Goal: Information Seeking & Learning: Learn about a topic

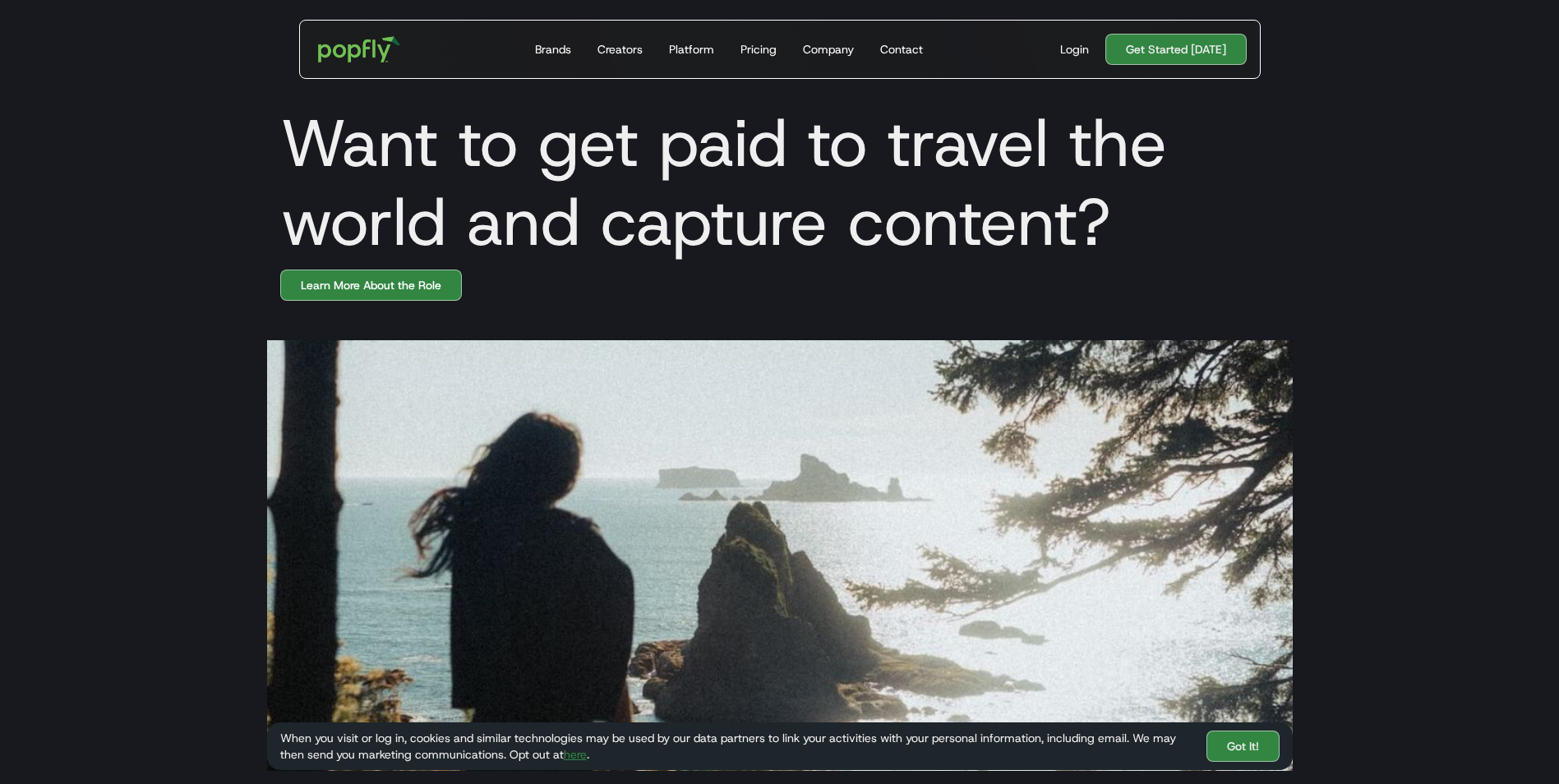
scroll to position [411, 0]
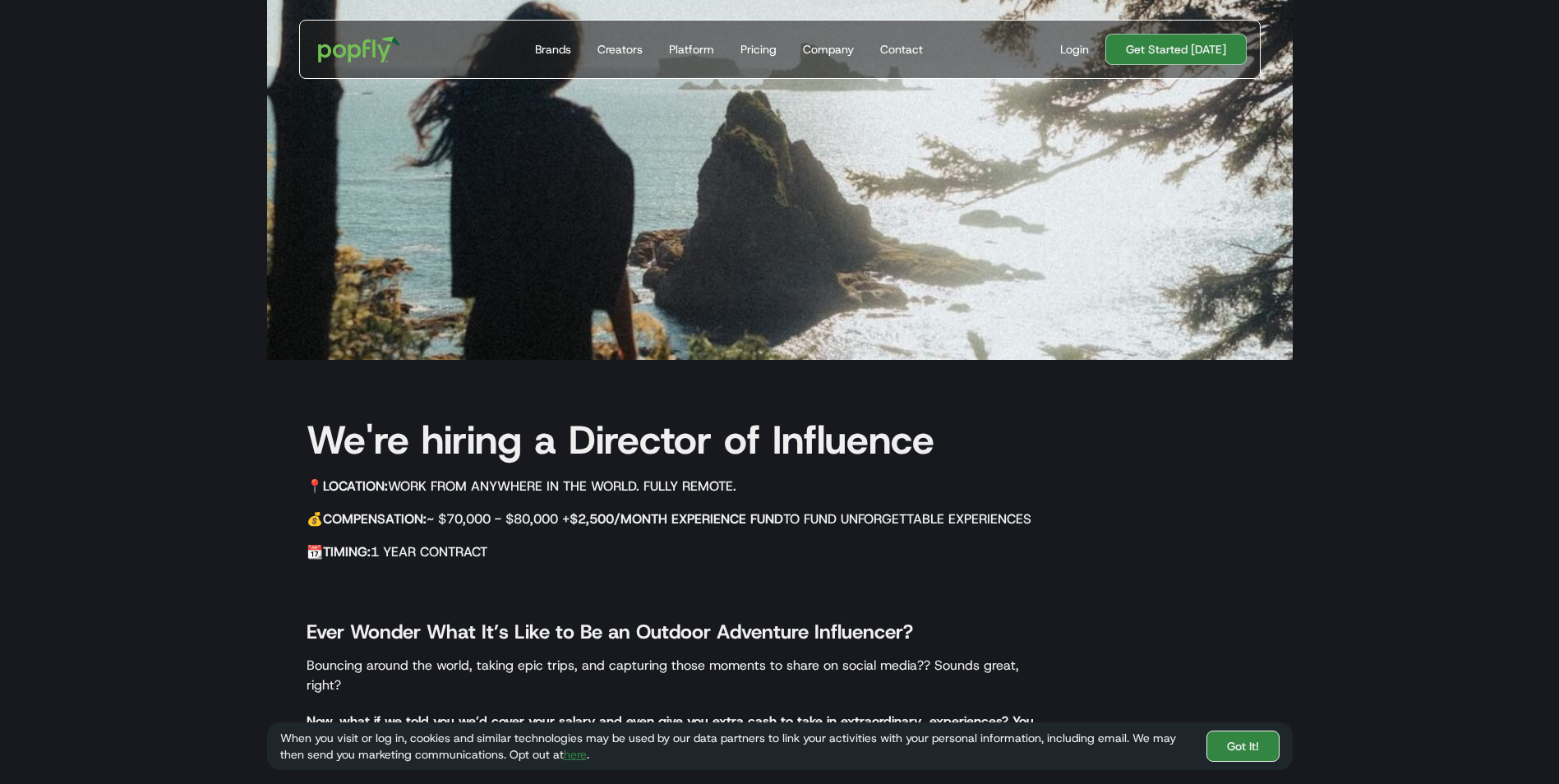
click at [1245, 745] on link "Got It!" at bounding box center [1243, 746] width 73 height 31
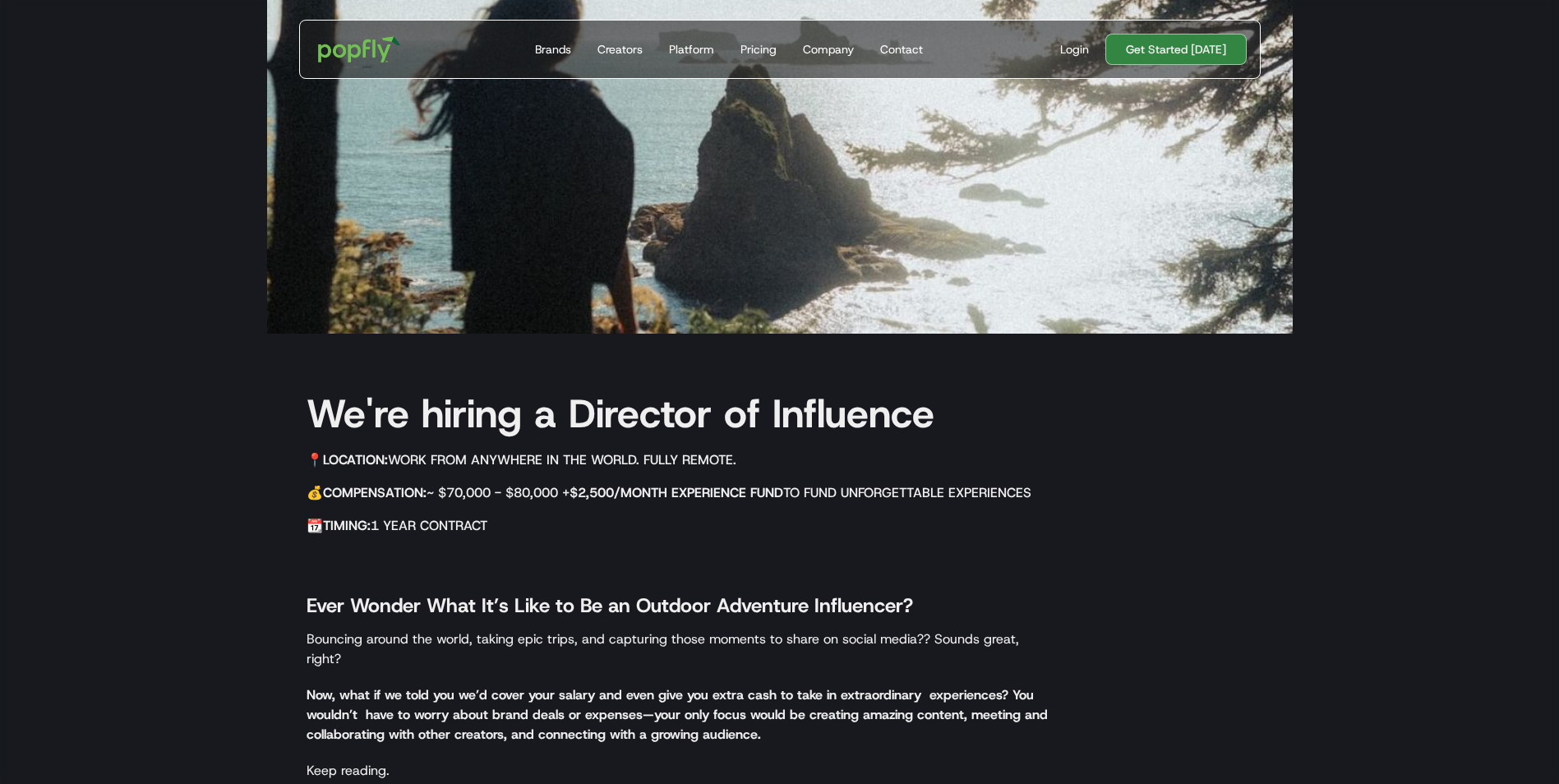
scroll to position [0, 0]
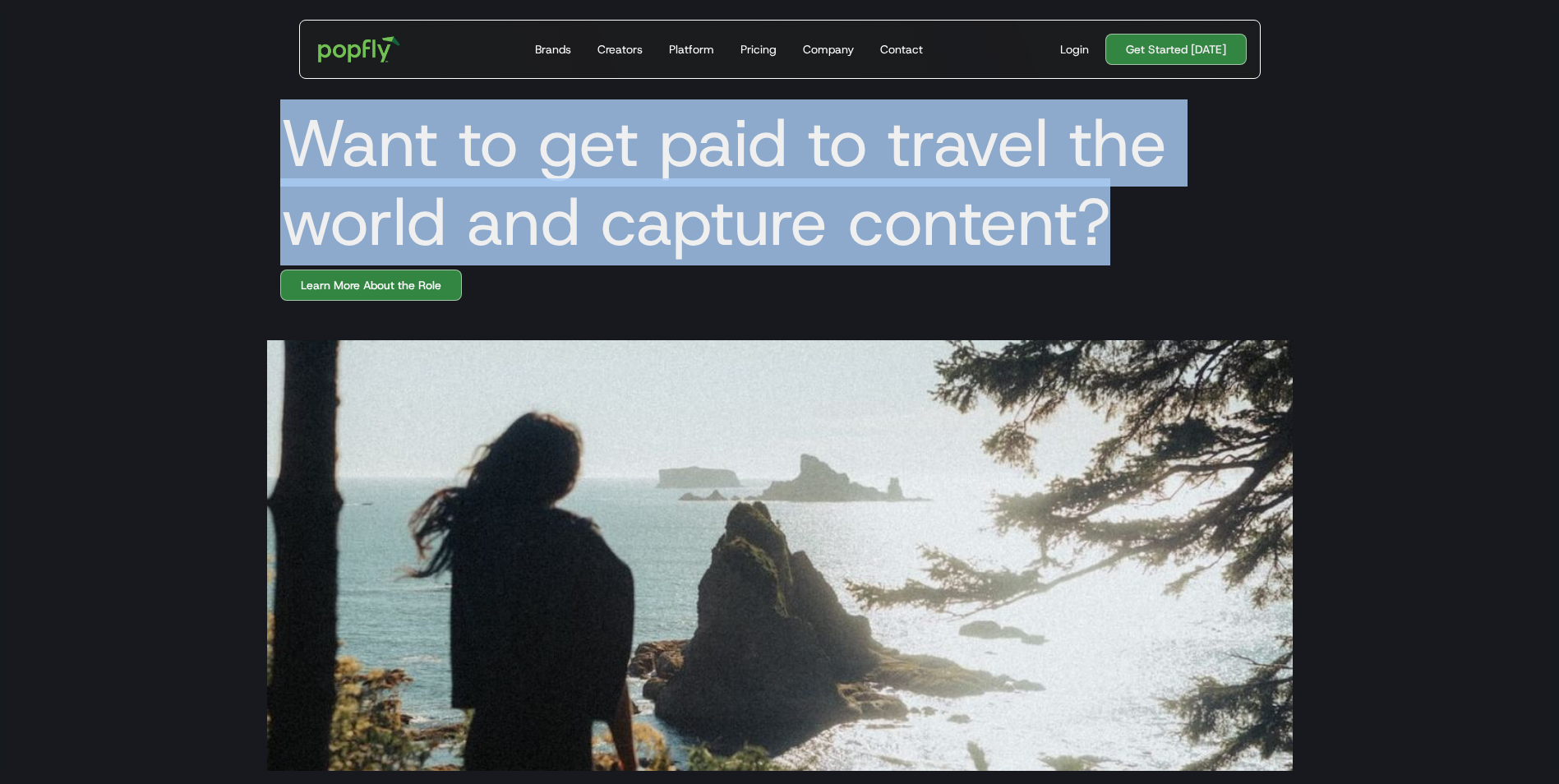
drag, startPoint x: 285, startPoint y: 129, endPoint x: 1128, endPoint y: 235, distance: 849.3
click at [1128, 235] on h1 "Want to get paid to travel the world and capture content?" at bounding box center [780, 183] width 1026 height 158
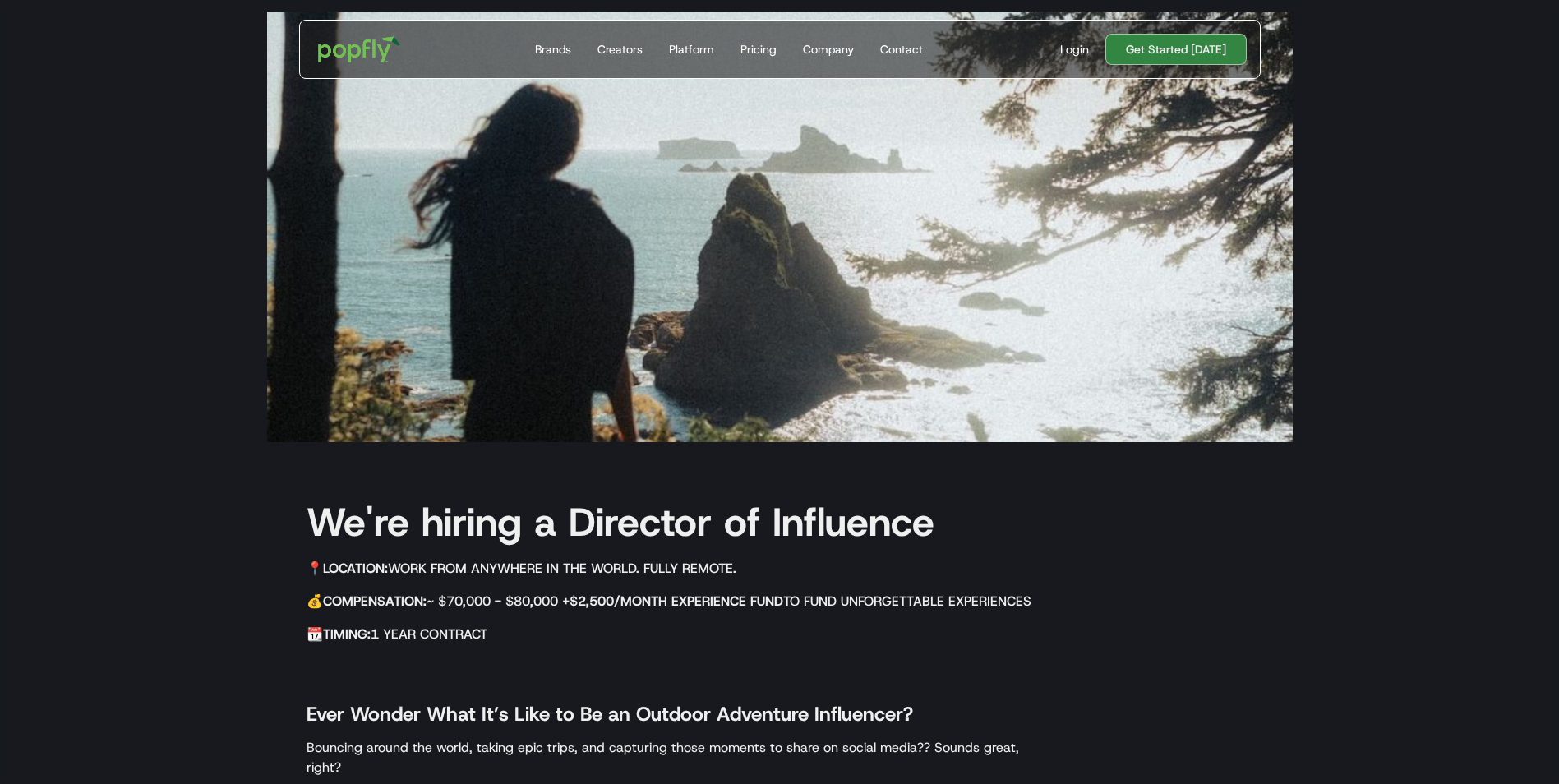
drag, startPoint x: 306, startPoint y: 515, endPoint x: 576, endPoint y: 615, distance: 288.5
click at [576, 615] on div "We're hiring a Director of Influence 📍 Location: Work from anywhere in the worl…" at bounding box center [661, 694] width 789 height 424
drag, startPoint x: 576, startPoint y: 615, endPoint x: 654, endPoint y: 678, distance: 100.5
click at [654, 678] on div "We're hiring a Director of Influence 📍 Location: Work from anywhere in the worl…" at bounding box center [661, 694] width 789 height 424
drag, startPoint x: 446, startPoint y: 598, endPoint x: 546, endPoint y: 596, distance: 99.5
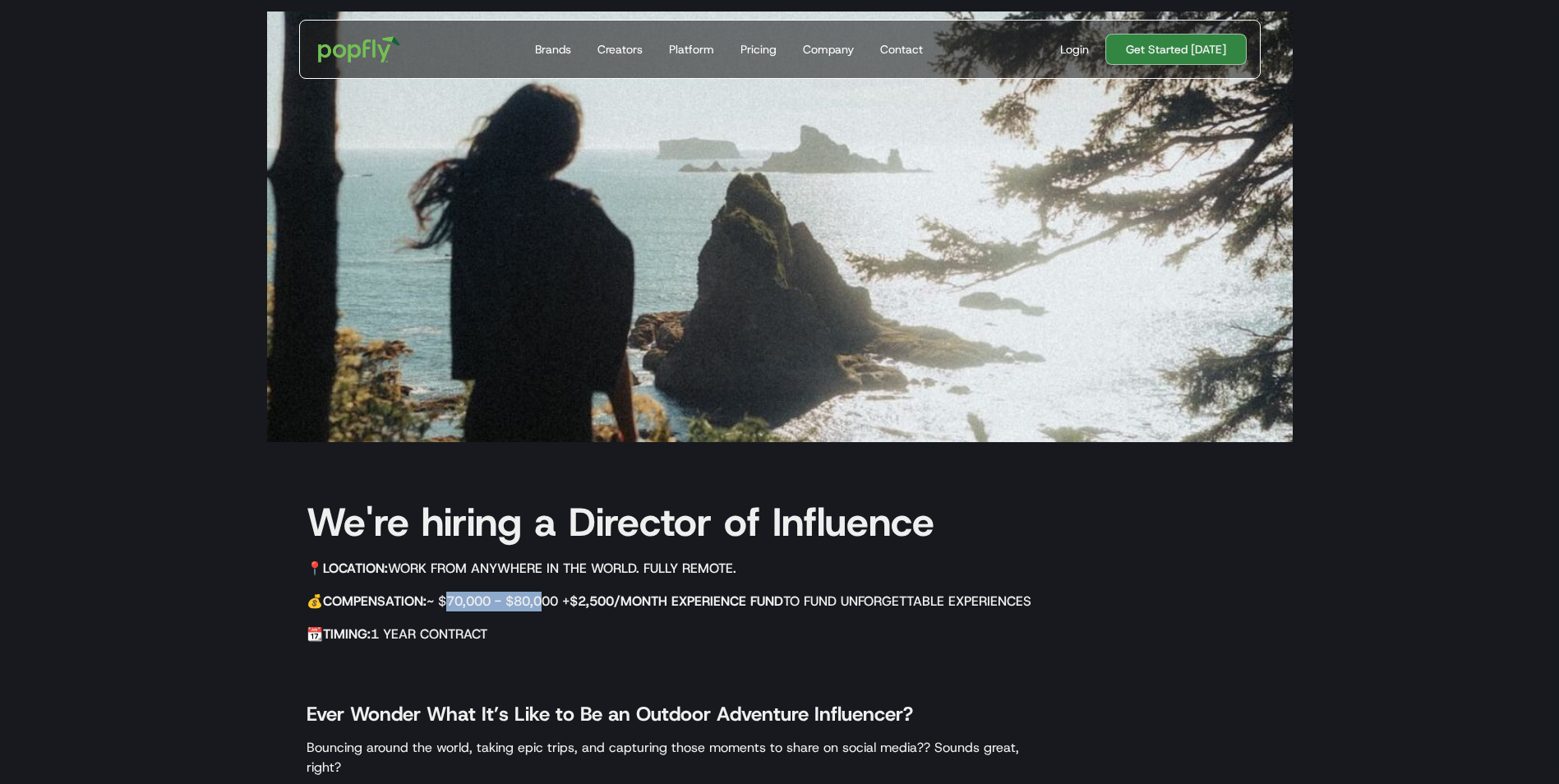
click at [546, 596] on h5 "💰 Compensation: ~ $70,000 - $80,000 + $2,500/month Experience Fund to fund unfo…" at bounding box center [682, 602] width 750 height 20
drag, startPoint x: 546, startPoint y: 596, endPoint x: 636, endPoint y: 677, distance: 121.1
click at [636, 677] on div "We're hiring a Director of Influence 📍 Location: Work from anywhere in the worl…" at bounding box center [661, 694] width 789 height 424
drag, startPoint x: 589, startPoint y: 596, endPoint x: 1050, endPoint y: 602, distance: 461.2
click at [1050, 602] on h5 "💰 Compensation: ~ $70,000 - $80,000 + $2,500/month Experience Fund to fund unfo…" at bounding box center [682, 602] width 750 height 20
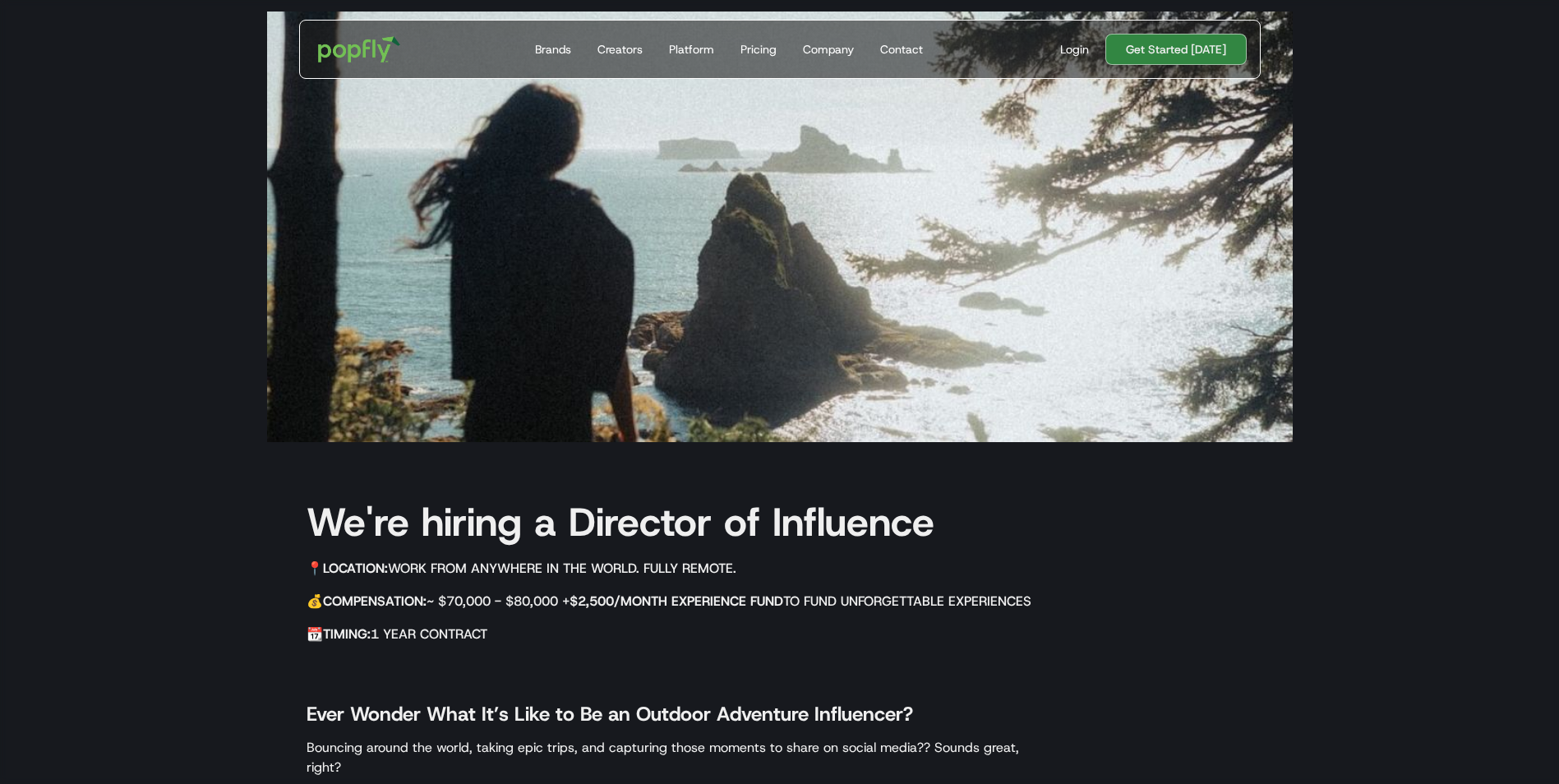
click at [697, 628] on h5 "📆 Timing: 1 year contract" at bounding box center [682, 635] width 750 height 20
drag, startPoint x: 530, startPoint y: 616, endPoint x: 528, endPoint y: 629, distance: 13.4
click at [528, 629] on div "We're hiring a Director of Influence 📍 Location: Work from anywhere in the worl…" at bounding box center [661, 694] width 789 height 424
drag, startPoint x: 495, startPoint y: 631, endPoint x: 322, endPoint y: 631, distance: 172.6
click at [322, 631] on h5 "📆 Timing: 1 year contract" at bounding box center [682, 635] width 750 height 20
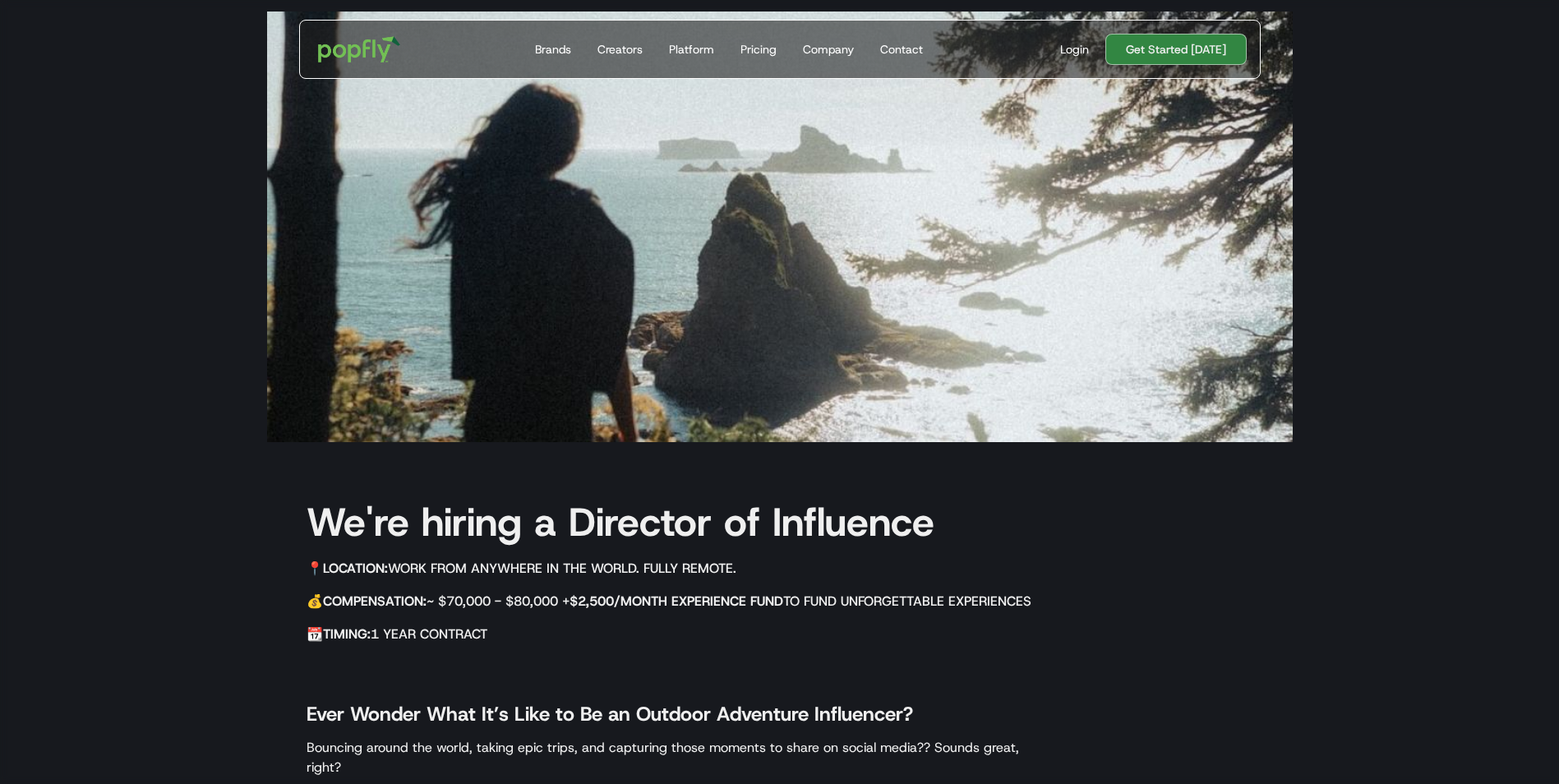
click at [581, 665] on p "‍" at bounding box center [682, 664] width 750 height 20
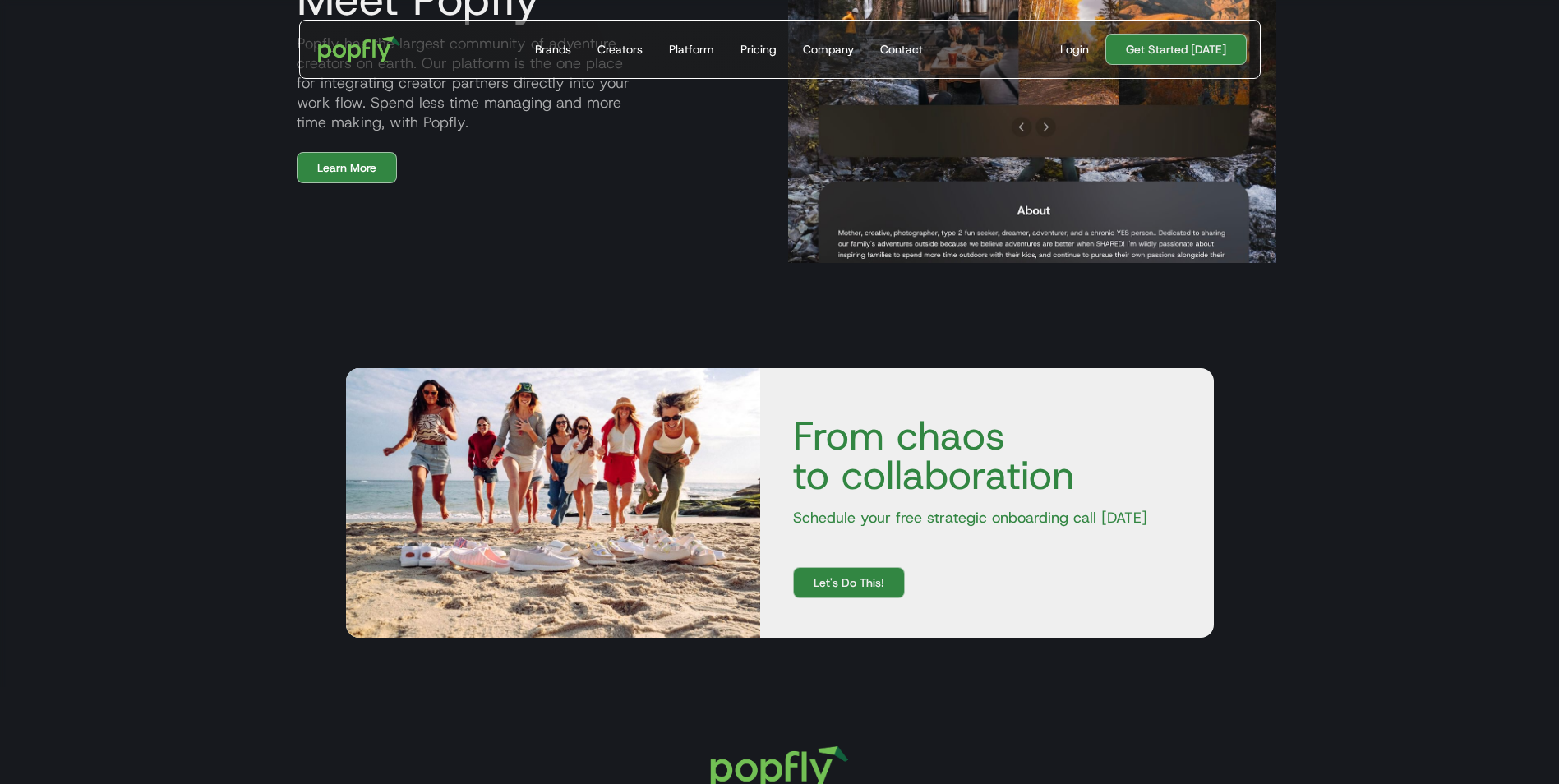
scroll to position [2410, 0]
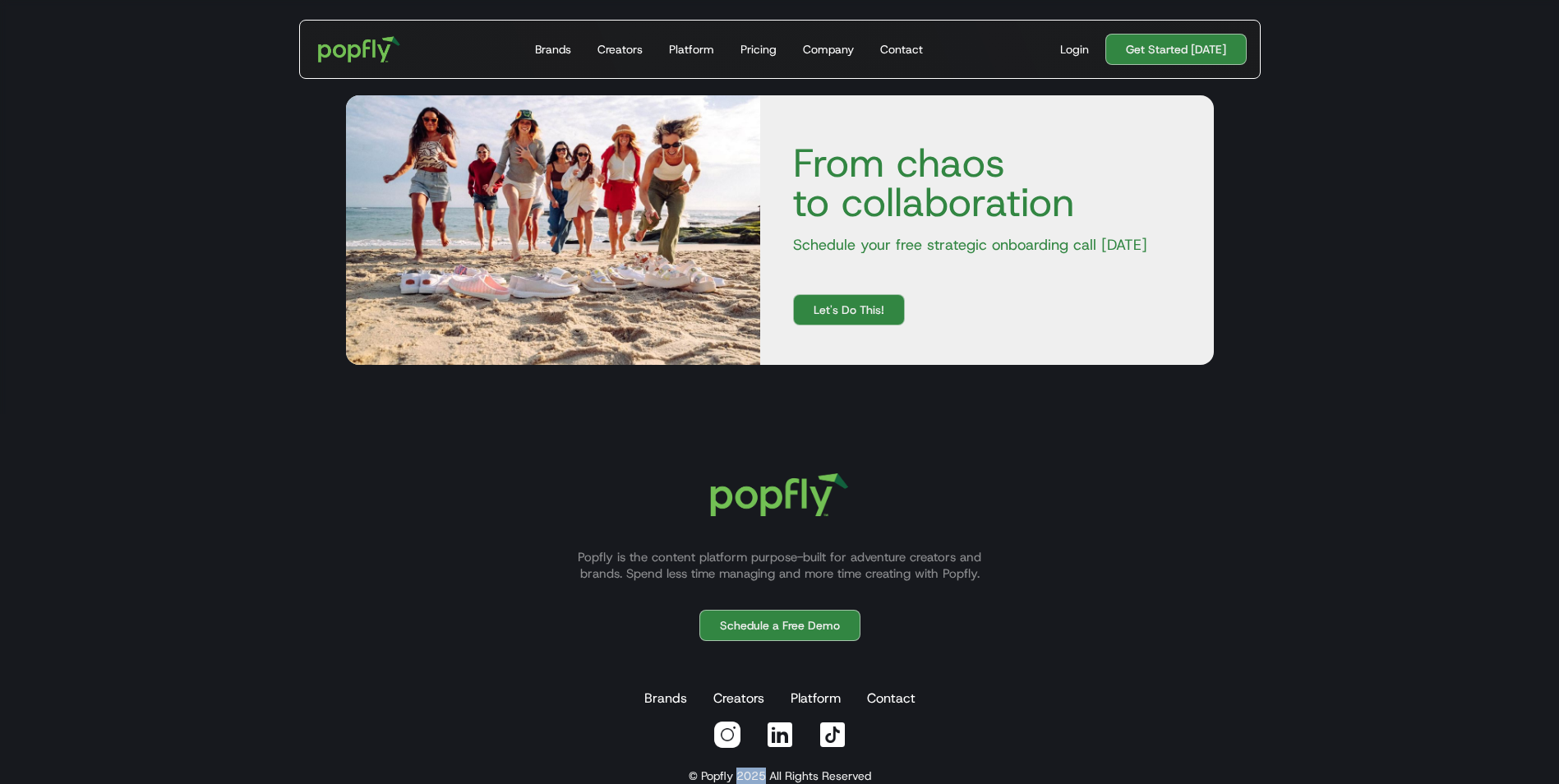
drag, startPoint x: 765, startPoint y: 741, endPoint x: 739, endPoint y: 737, distance: 26.5
click at [739, 768] on div "© Popfly 2025 All Rights Reserved" at bounding box center [780, 776] width 182 height 16
click at [749, 746] on div "Popfly is the content platform purpose-built for adventure creators and brands.…" at bounding box center [779, 618] width 1559 height 409
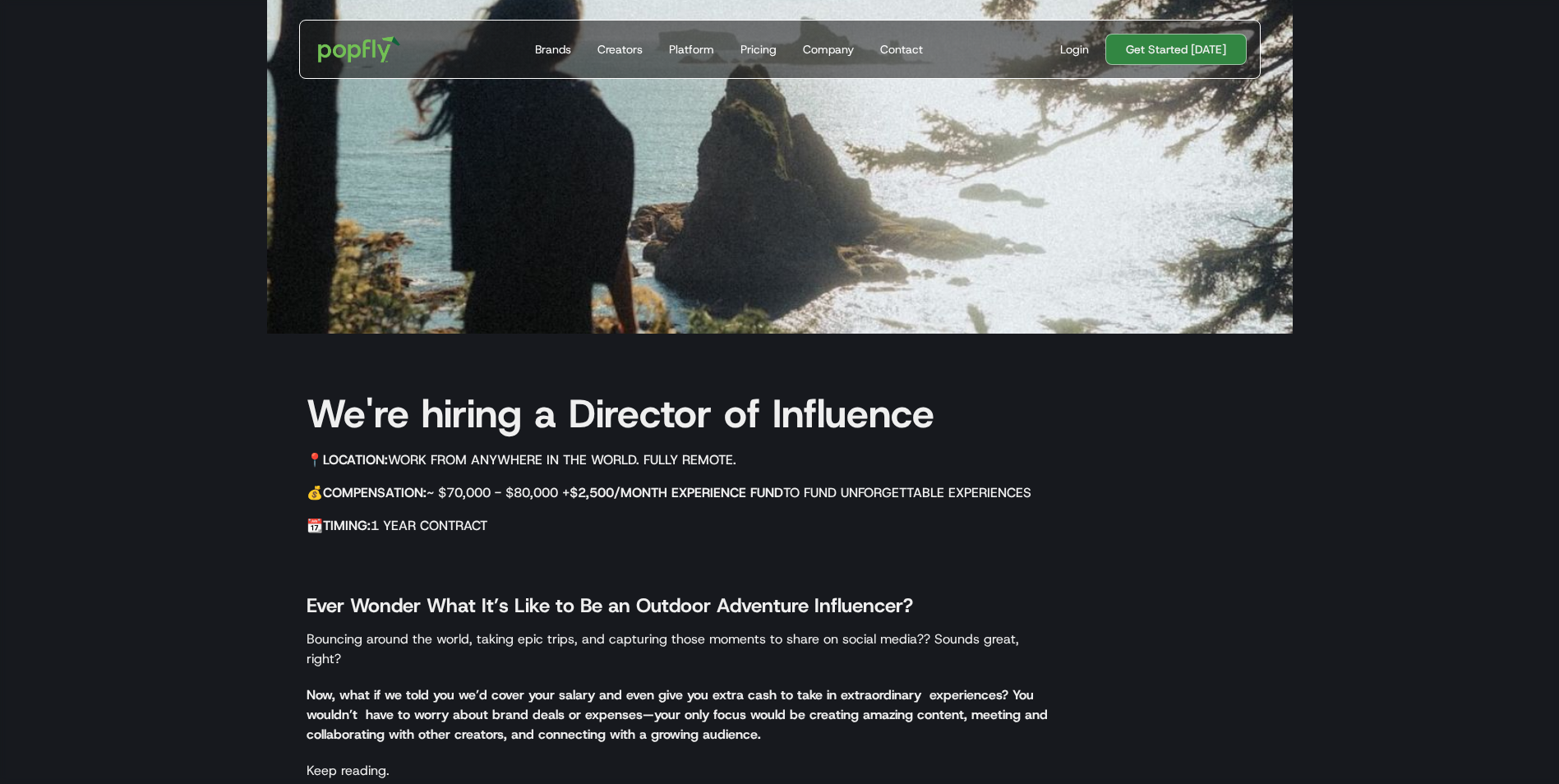
scroll to position [0, 0]
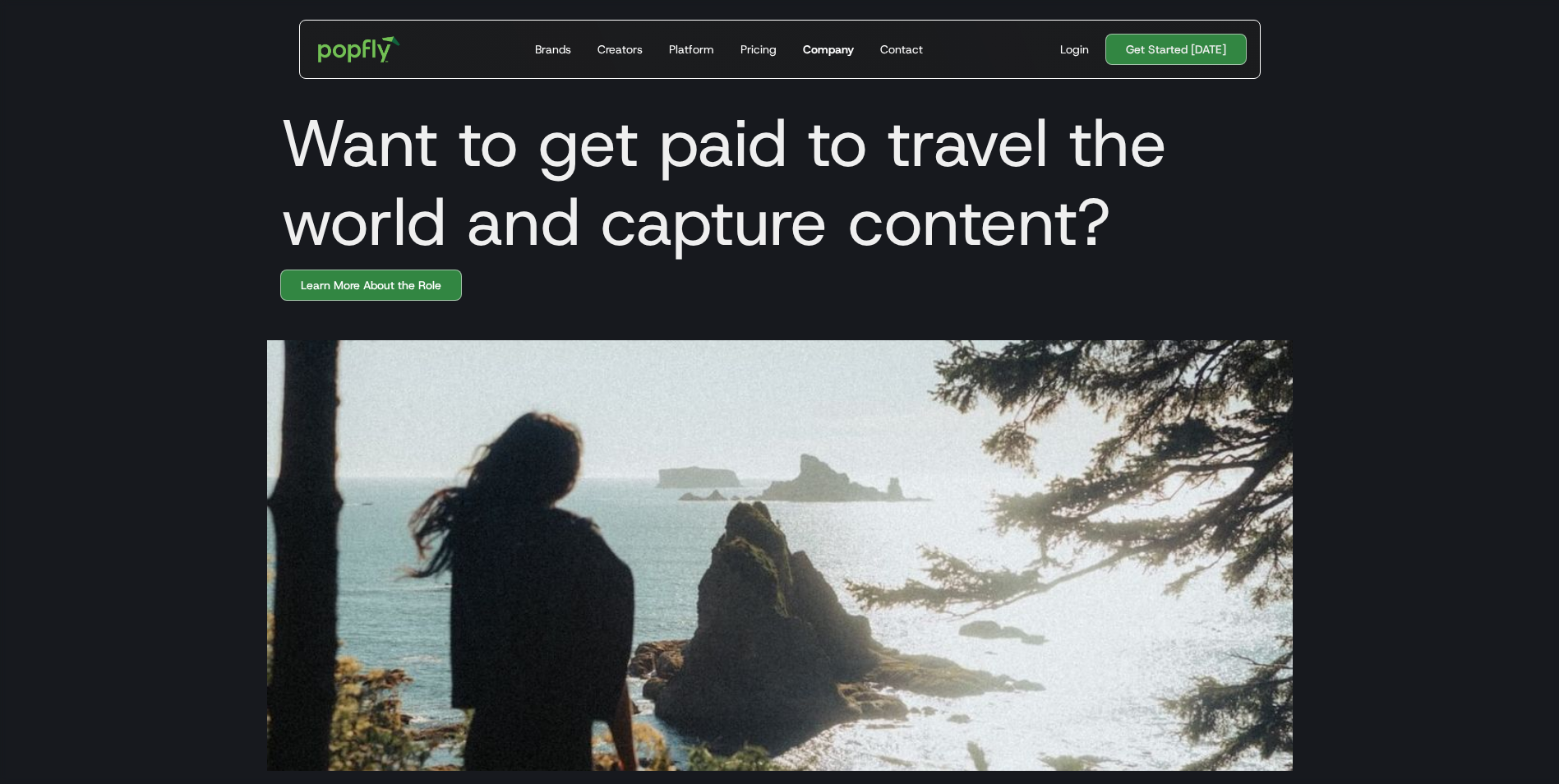
click at [837, 53] on div "Company" at bounding box center [828, 49] width 51 height 16
